Goal: Task Accomplishment & Management: Manage account settings

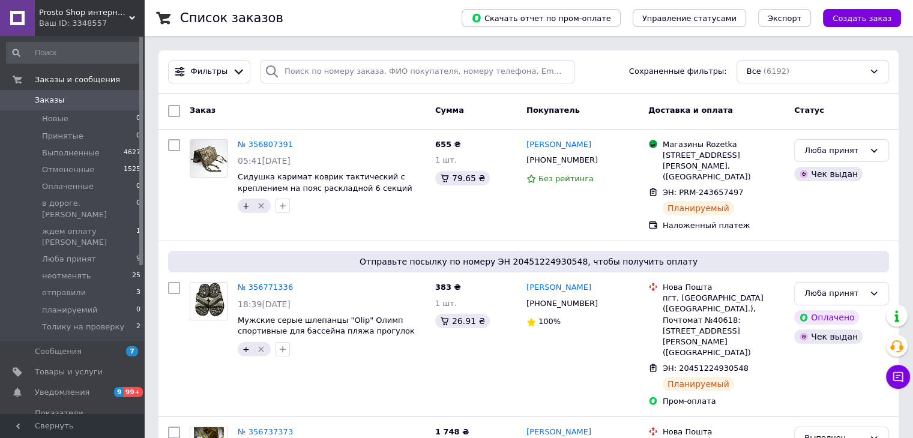
click at [114, 16] on span "Prosto Shop интернет магазин простых покупок, сделаем покупки проще" at bounding box center [84, 12] width 90 height 11
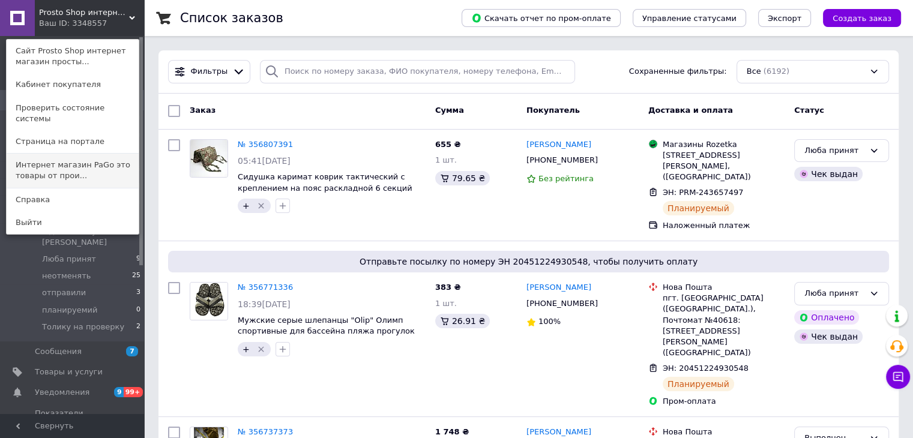
click at [128, 159] on link "Интернет магазин PaGo это товары от прои..." at bounding box center [73, 171] width 132 height 34
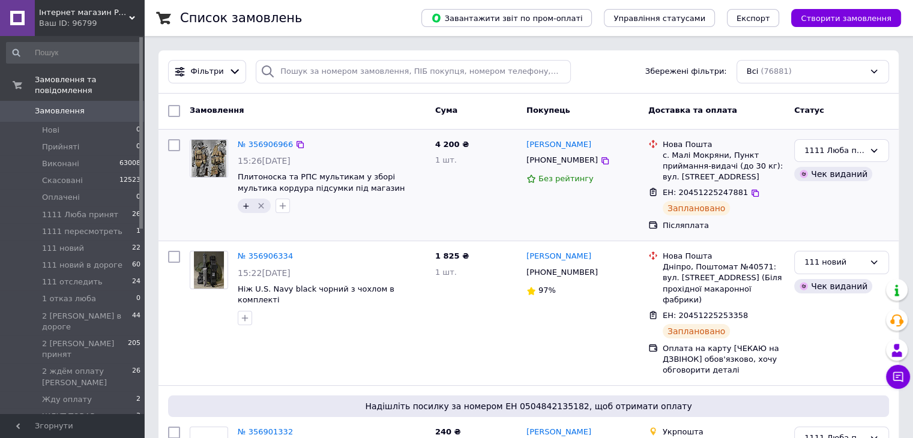
click at [871, 217] on div "1111 Люба принят Чек виданий" at bounding box center [842, 185] width 104 height 102
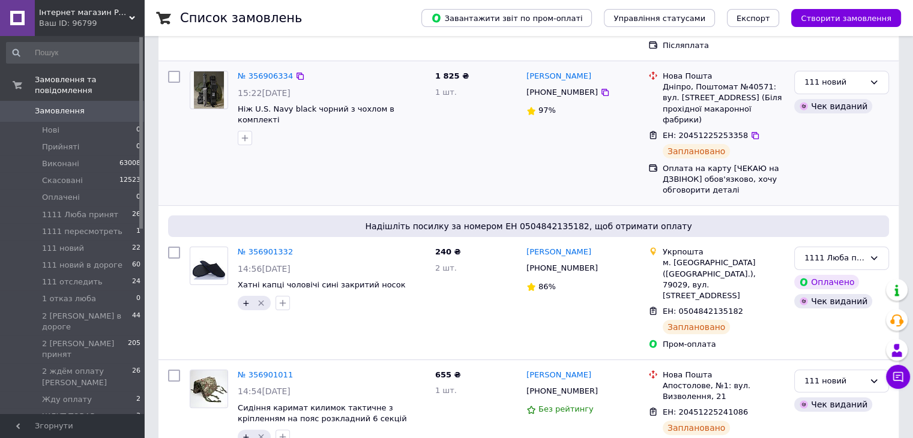
scroll to position [420, 0]
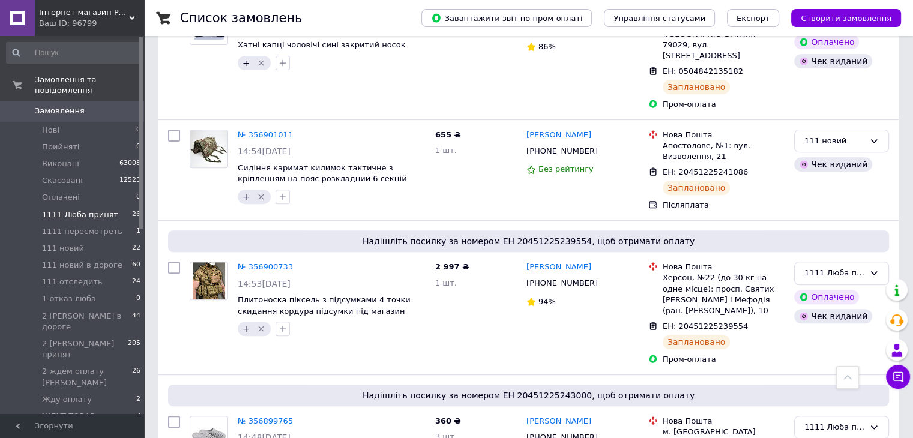
click at [127, 207] on li "1111 Люба принят 26" at bounding box center [74, 215] width 148 height 17
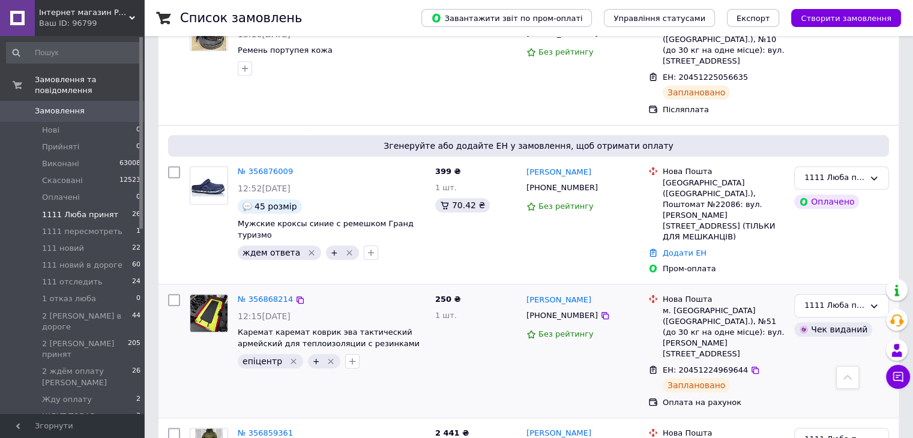
scroll to position [1201, 0]
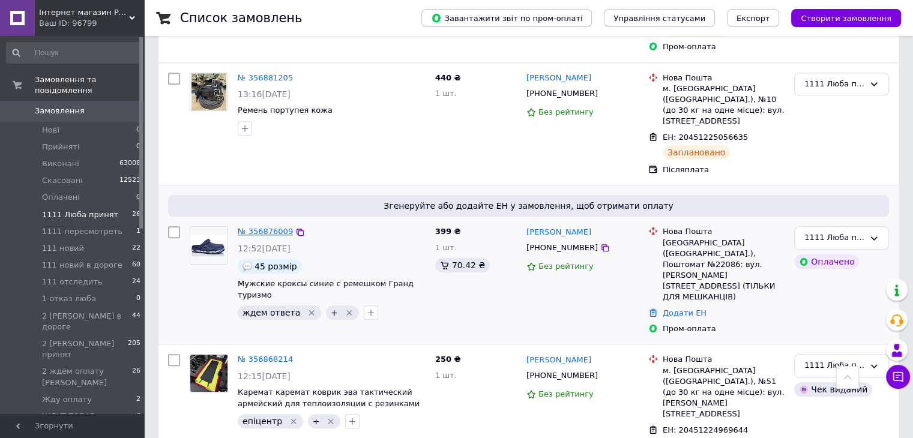
click at [277, 227] on link "№ 356876009" at bounding box center [265, 231] width 55 height 9
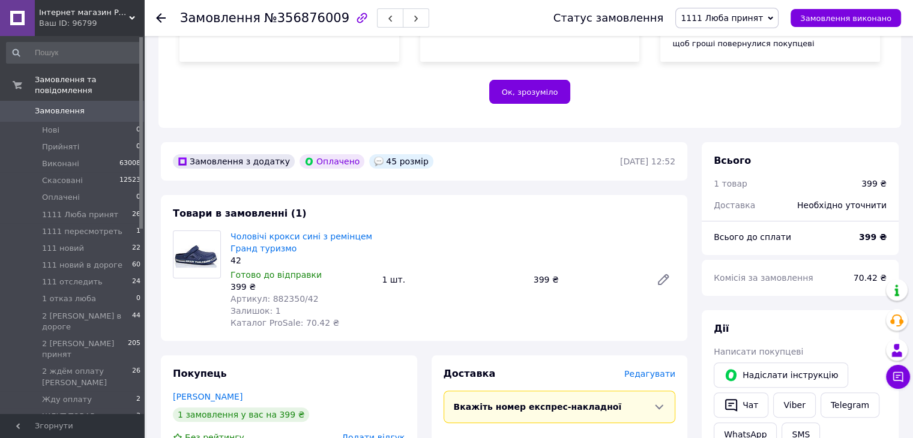
scroll to position [300, 0]
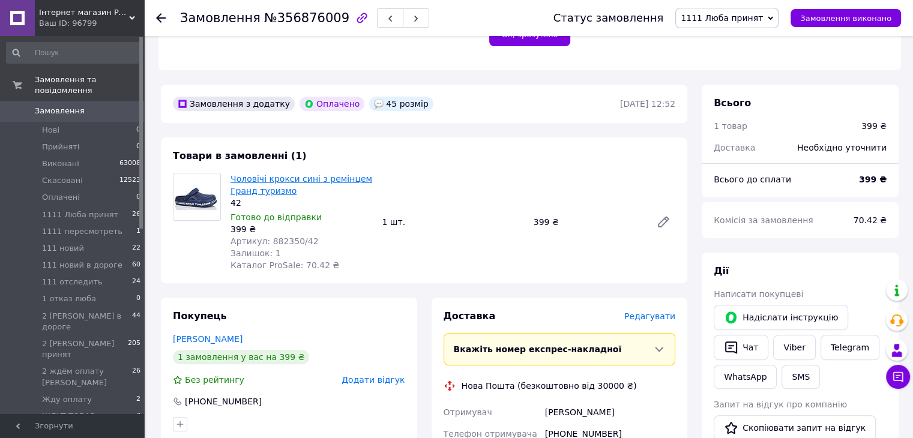
click at [259, 193] on link "Чоловічі крокси сині з ремінцем Гранд туризмо" at bounding box center [302, 185] width 142 height 22
click at [103, 101] on link "Замовлення 0" at bounding box center [74, 111] width 148 height 20
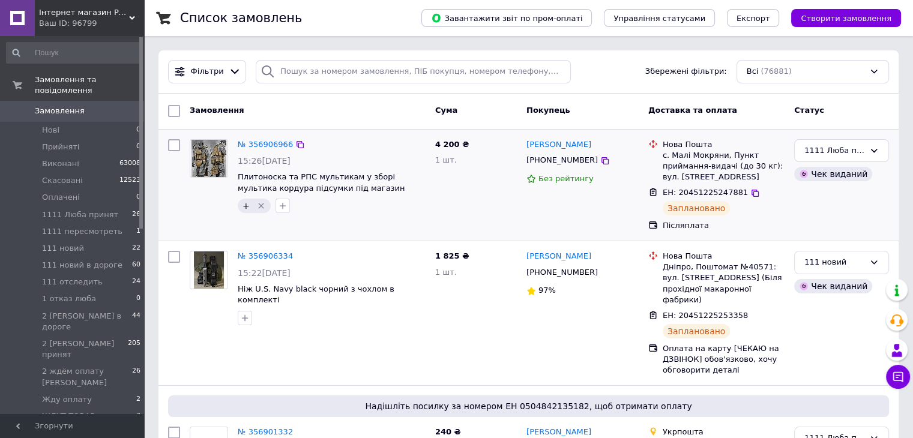
click at [869, 217] on div "1111 Люба принят Чек виданий" at bounding box center [842, 185] width 104 height 102
click at [115, 207] on li "1111 Люба принят 26" at bounding box center [74, 215] width 148 height 17
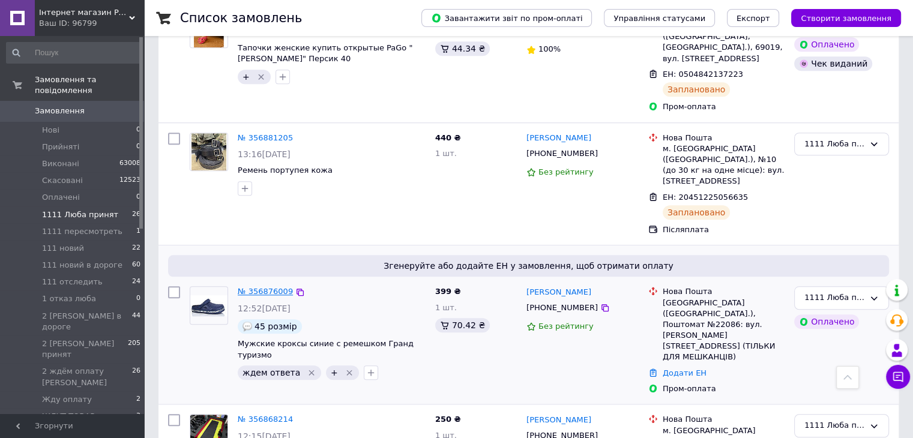
click at [256, 287] on link "№ 356876009" at bounding box center [265, 291] width 55 height 9
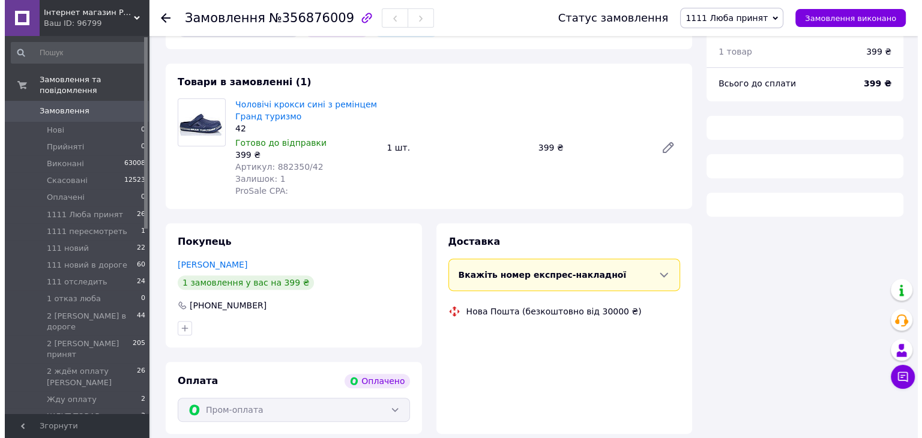
scroll to position [365, 0]
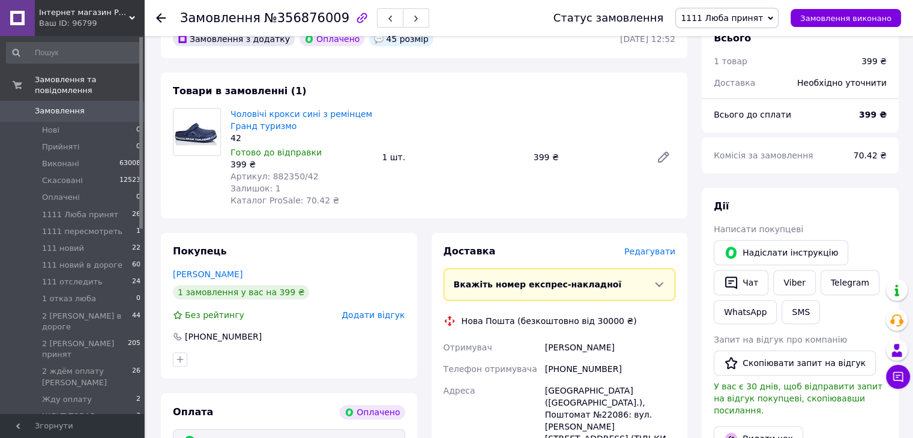
click at [658, 248] on span "Редагувати" at bounding box center [649, 252] width 51 height 10
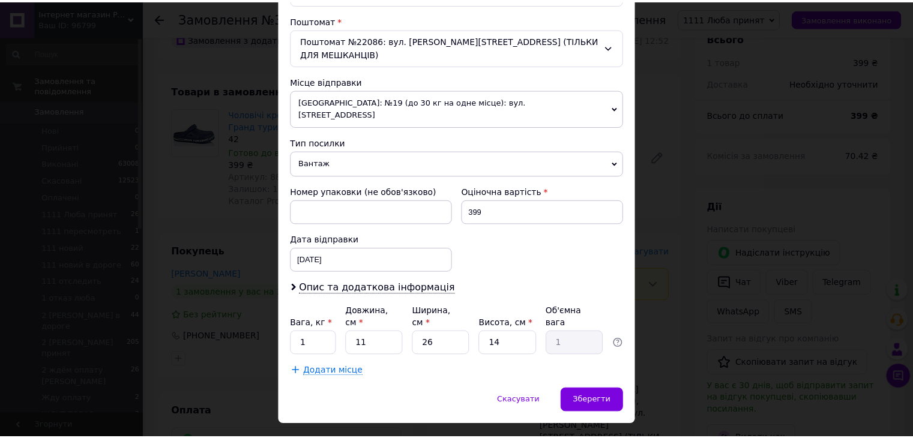
scroll to position [369, 0]
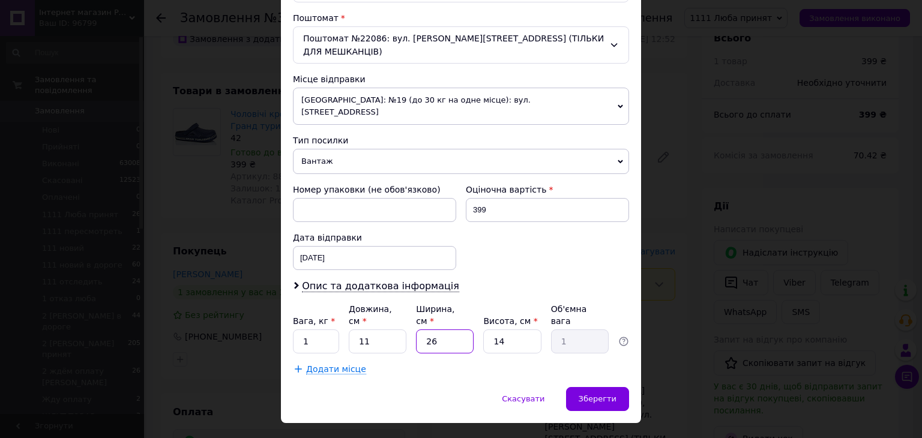
click at [459, 330] on input "26" at bounding box center [445, 342] width 58 height 24
type input "2"
type input "0.1"
type input "2"
click at [599, 394] on span "Зберегти" at bounding box center [598, 398] width 38 height 9
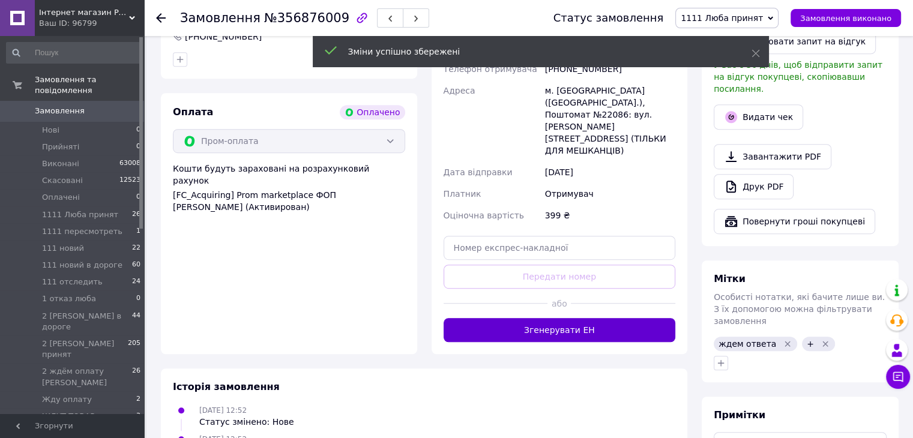
click at [641, 318] on button "Згенерувати ЕН" at bounding box center [560, 330] width 232 height 24
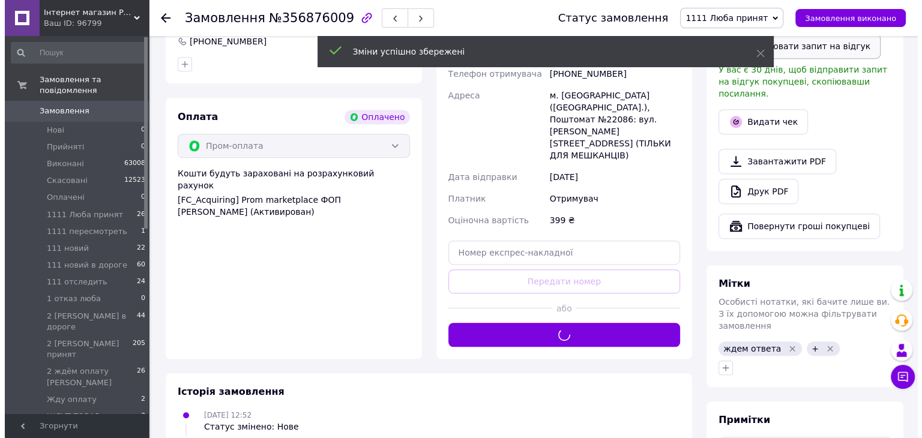
scroll to position [365, 0]
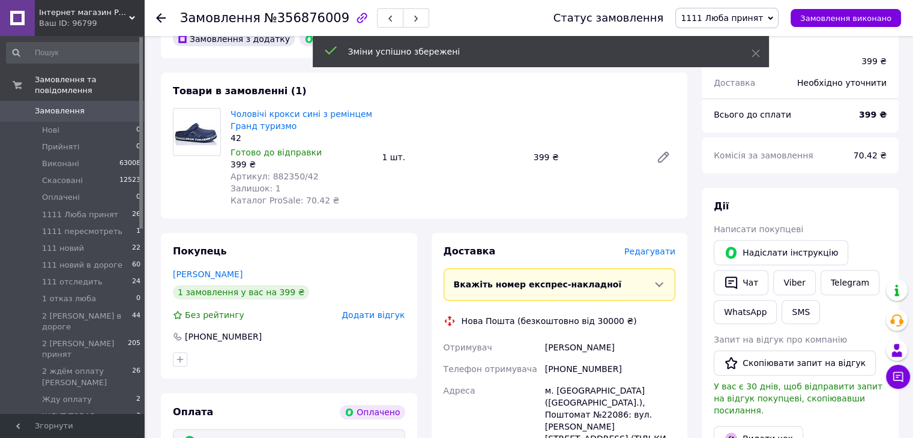
click at [745, 399] on span "У вас є 30 днів, щоб відправити запит на відгук покупцеві, скопіювавши посиланн…" at bounding box center [798, 399] width 169 height 34
click at [742, 426] on button "Видати чек" at bounding box center [758, 438] width 89 height 25
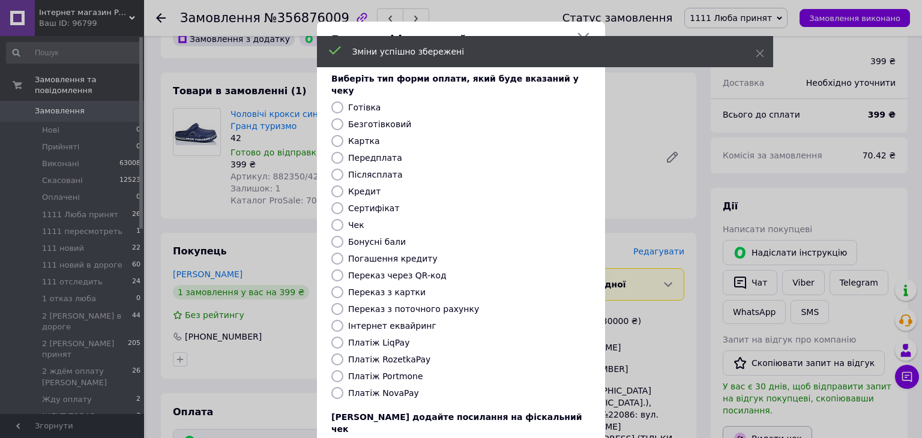
click at [742, 423] on div "Видати фіскальний чек Виберіть тип форми оплати, який буде вказаний у чеку Готі…" at bounding box center [461, 270] width 922 height 540
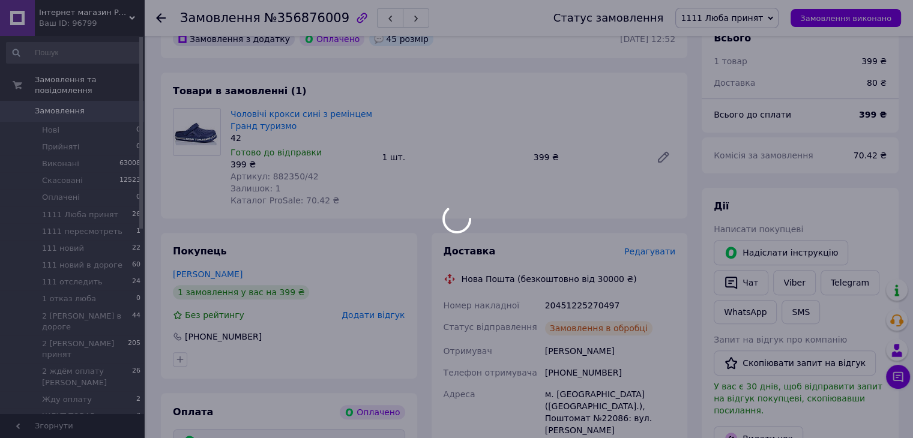
click at [768, 424] on div at bounding box center [456, 219] width 913 height 438
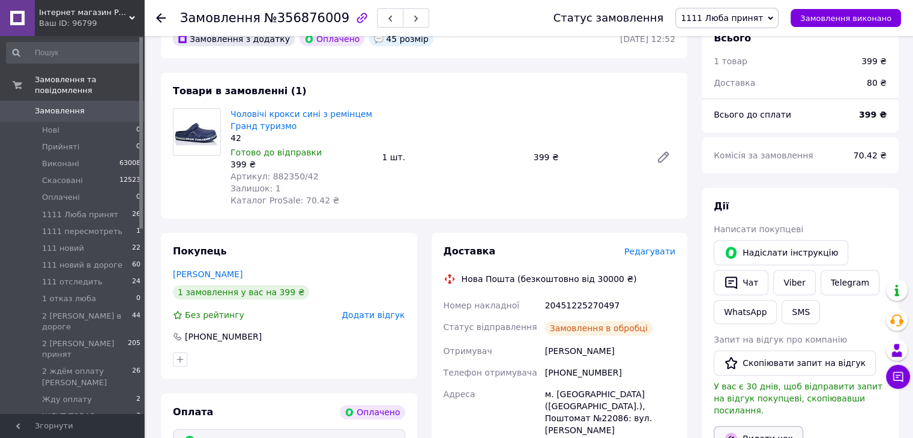
click at [759, 426] on button "Видати чек" at bounding box center [758, 438] width 89 height 25
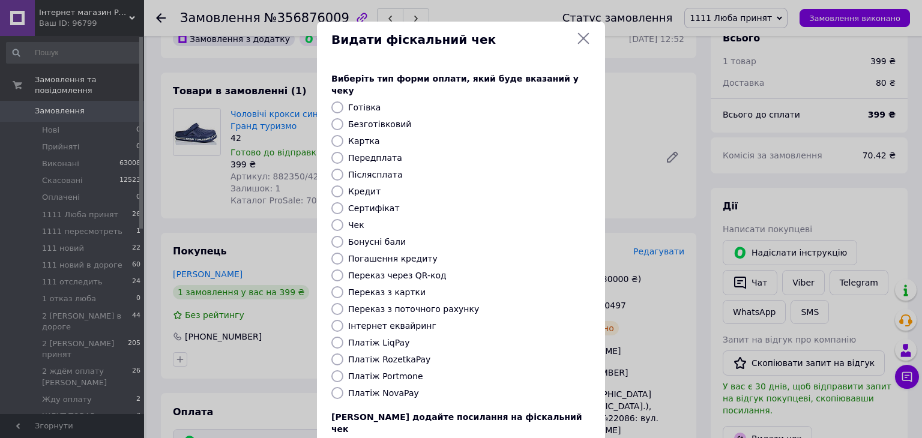
click at [370, 119] on label "Безготівковий" at bounding box center [379, 124] width 63 height 10
click at [343, 118] on input "Безготівковий" at bounding box center [337, 124] width 12 height 12
radio input "true"
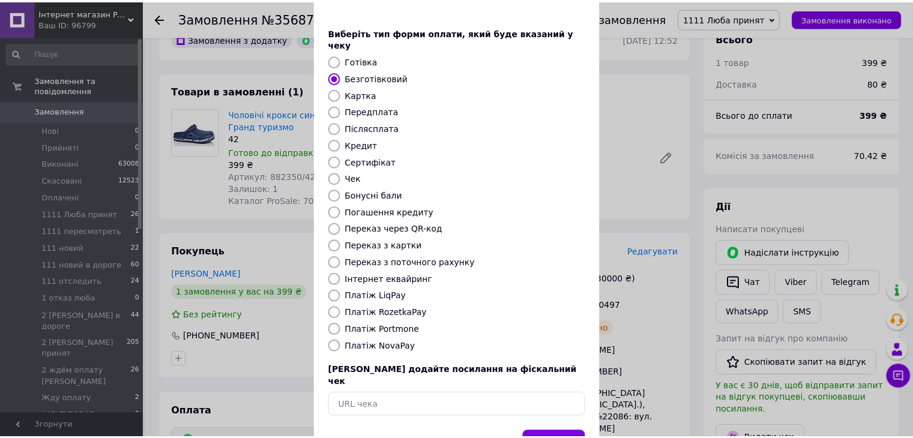
scroll to position [77, 0]
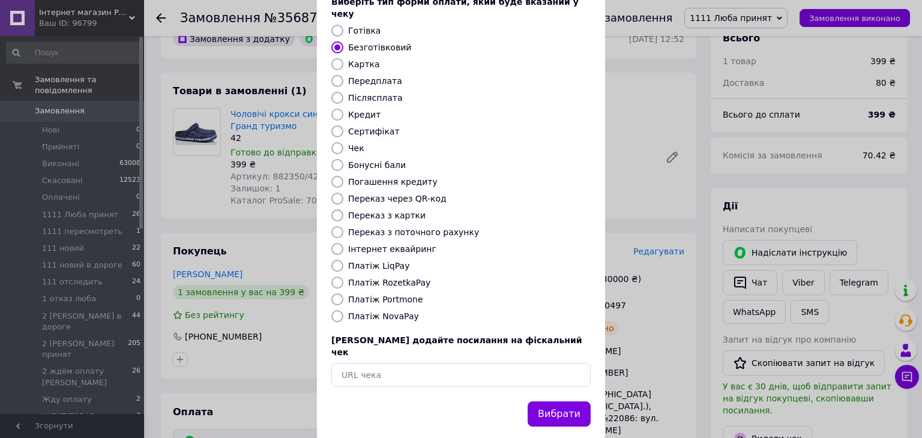
click at [573, 402] on button "Вибрати" at bounding box center [559, 415] width 63 height 26
click at [623, 357] on div "Видати фіскальний чек Виберіть тип форми оплати, який буде вказаний у чеку Готі…" at bounding box center [461, 193] width 922 height 540
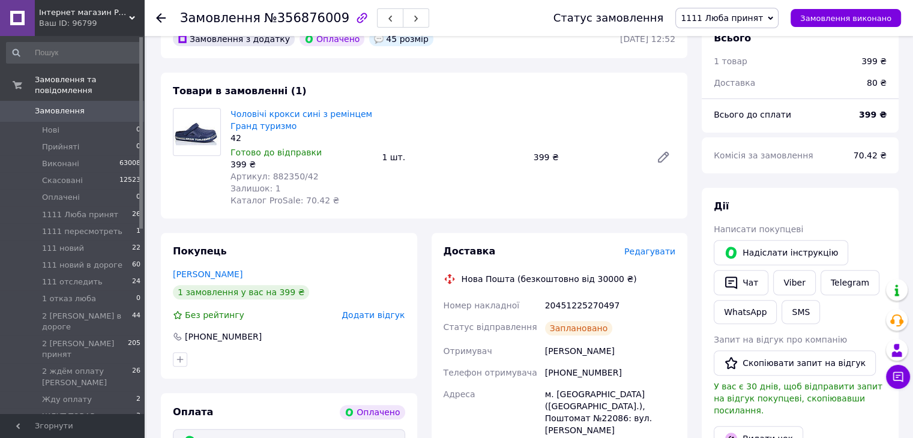
click at [574, 300] on div "20451225270497" at bounding box center [610, 306] width 135 height 22
copy div "20451225270497"
click at [790, 286] on link "Viber" at bounding box center [794, 282] width 42 height 25
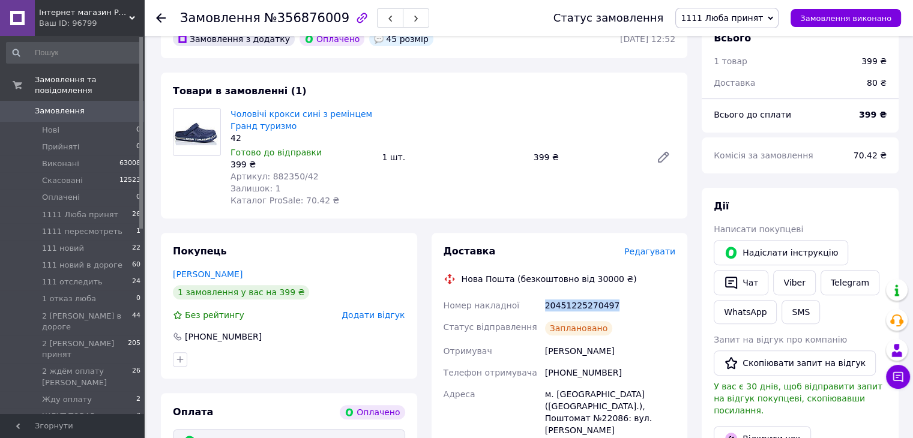
drag, startPoint x: 867, startPoint y: 201, endPoint x: 836, endPoint y: 198, distance: 31.4
click at [865, 201] on div "Дії" at bounding box center [800, 207] width 173 height 14
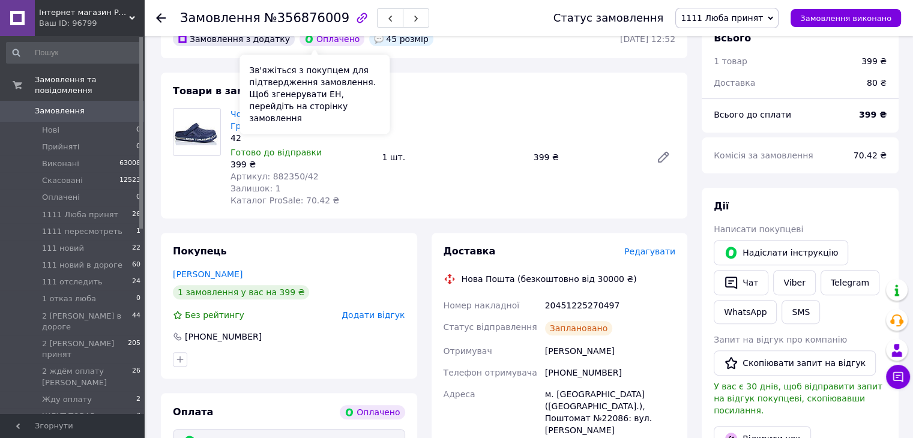
click at [264, 19] on span "№356876009" at bounding box center [306, 18] width 85 height 14
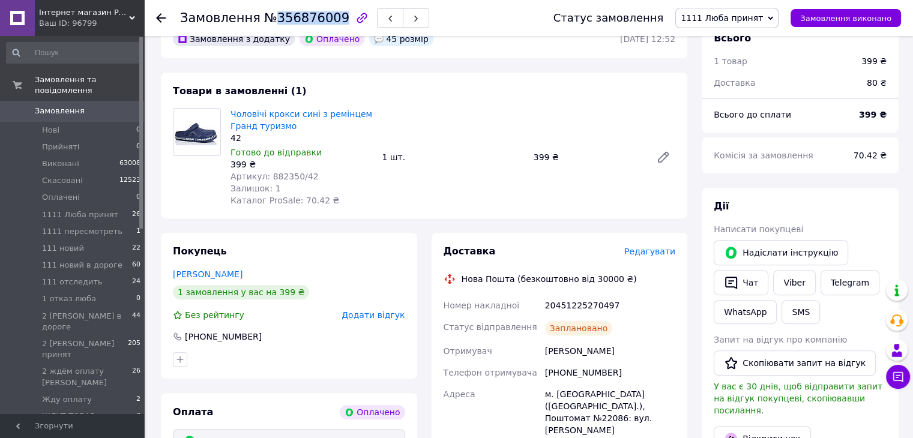
click at [264, 19] on span "№356876009" at bounding box center [306, 18] width 85 height 14
copy h1 "Замовлення №356876009"
drag, startPoint x: 860, startPoint y: 210, endPoint x: 482, endPoint y: 186, distance: 379.0
click at [860, 210] on div "Дії" at bounding box center [800, 207] width 173 height 14
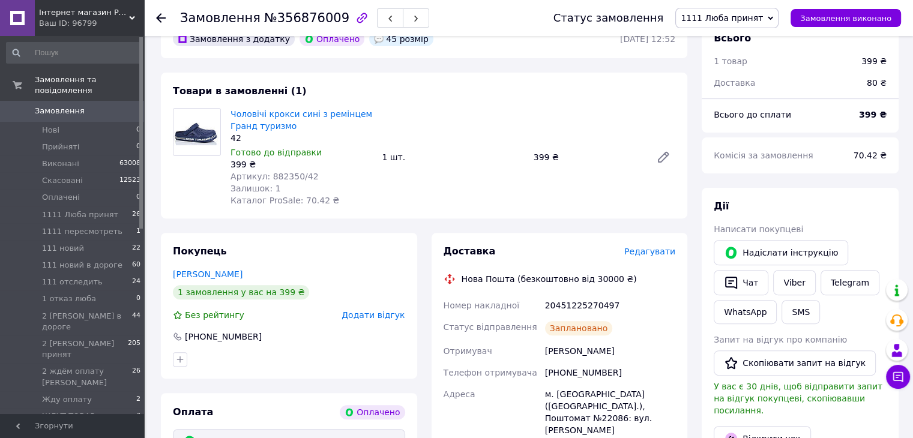
click at [108, 106] on span "Замовлення" at bounding box center [73, 111] width 76 height 11
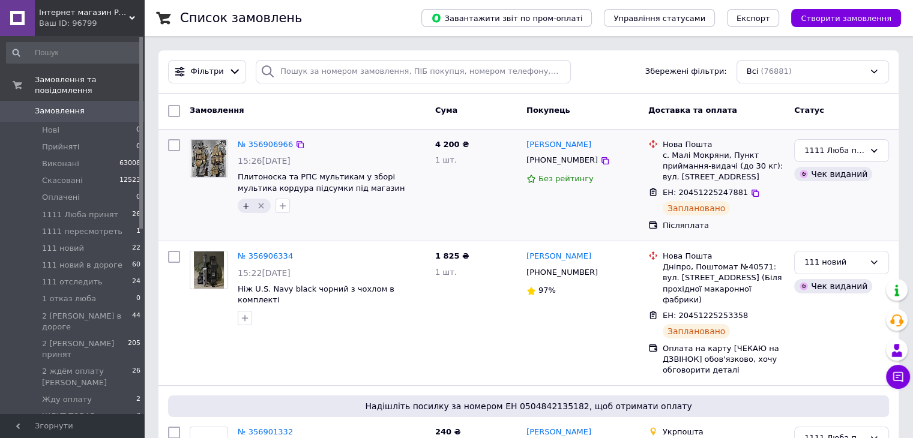
click at [895, 238] on div "№ 356906966 15:26, 12.08.2025 Плитоноска та РПС мультикам у зборі мультика корд…" at bounding box center [529, 186] width 740 height 112
click at [845, 216] on div "1111 Люба принят Чек виданий" at bounding box center [842, 185] width 104 height 102
